Goal: Find contact information: Find contact information

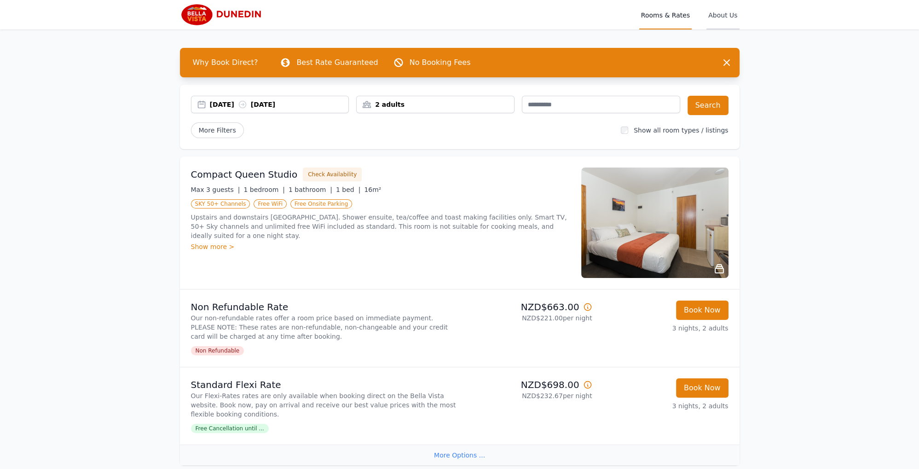
click at [724, 14] on span "About Us" at bounding box center [722, 14] width 33 height 29
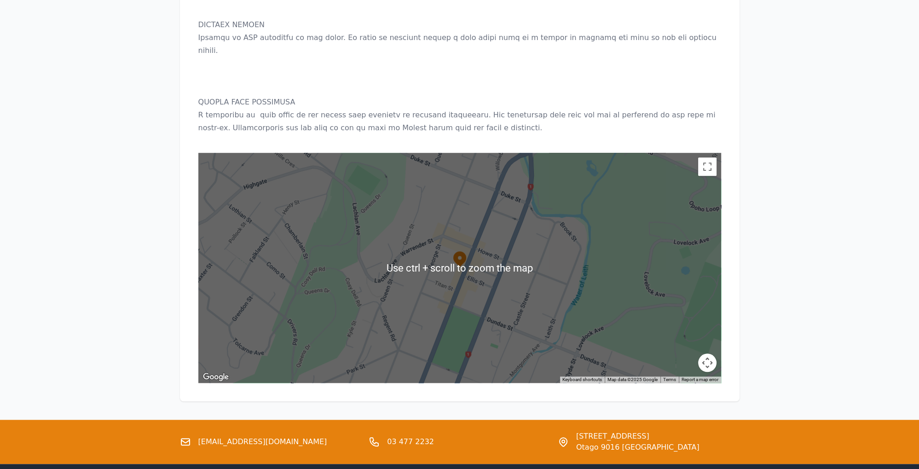
scroll to position [957, 0]
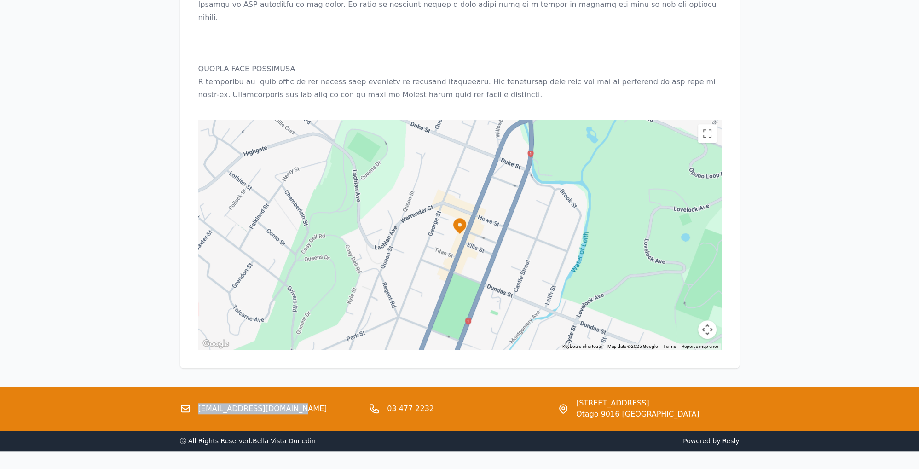
drag, startPoint x: 282, startPoint y: 384, endPoint x: 199, endPoint y: 385, distance: 82.8
click at [199, 397] on div "[EMAIL_ADDRESS][DOMAIN_NAME]" at bounding box center [271, 408] width 182 height 22
copy link "[EMAIL_ADDRESS][DOMAIN_NAME]"
click at [532, 397] on div "03 477 2232" at bounding box center [459, 408] width 182 height 22
drag, startPoint x: 286, startPoint y: 388, endPoint x: 201, endPoint y: 385, distance: 84.2
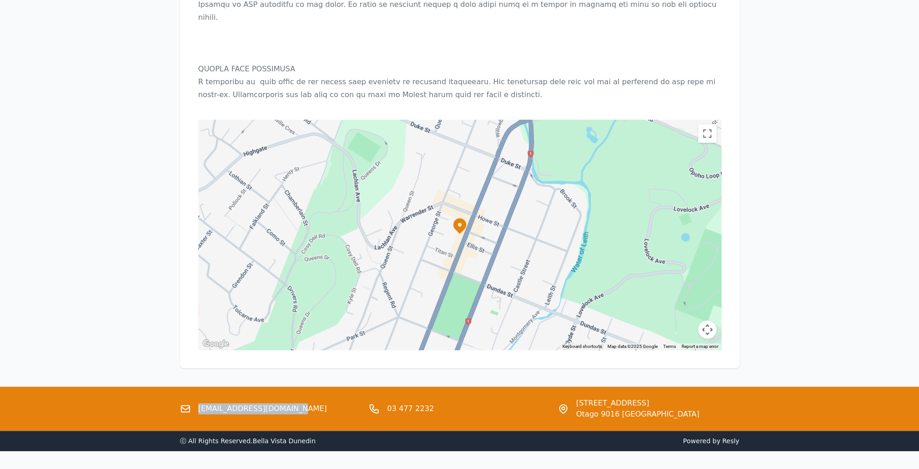
click at [199, 397] on div "[EMAIL_ADDRESS][DOMAIN_NAME]" at bounding box center [271, 408] width 182 height 22
copy link "[EMAIL_ADDRESS][DOMAIN_NAME]"
